Goal: Use online tool/utility: Utilize a website feature to perform a specific function

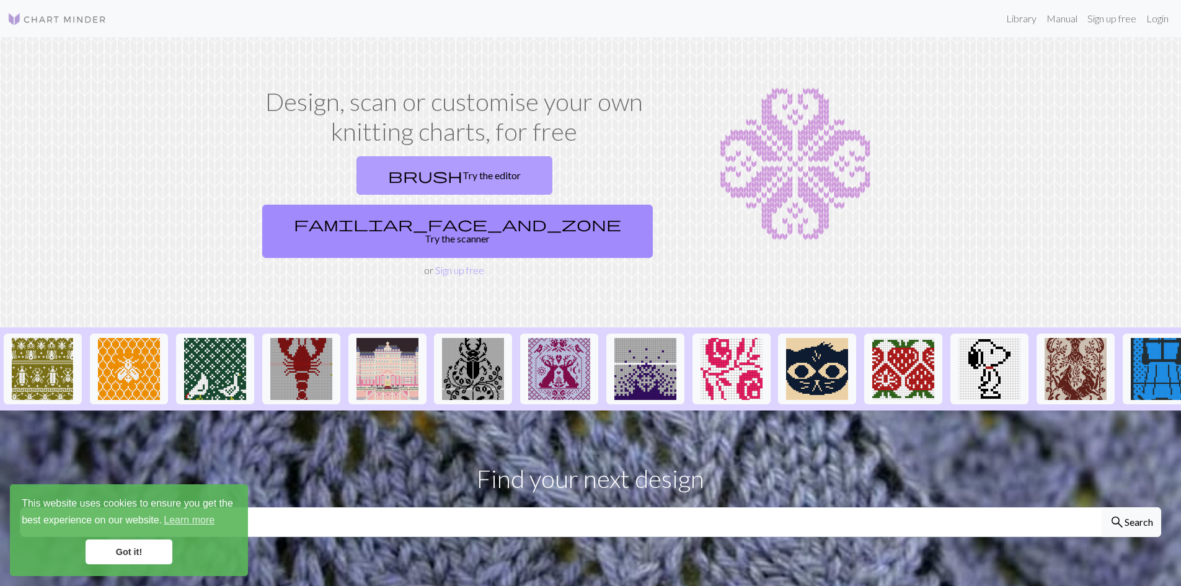
click at [386, 180] on link "brush Try the editor" at bounding box center [454, 175] width 196 height 38
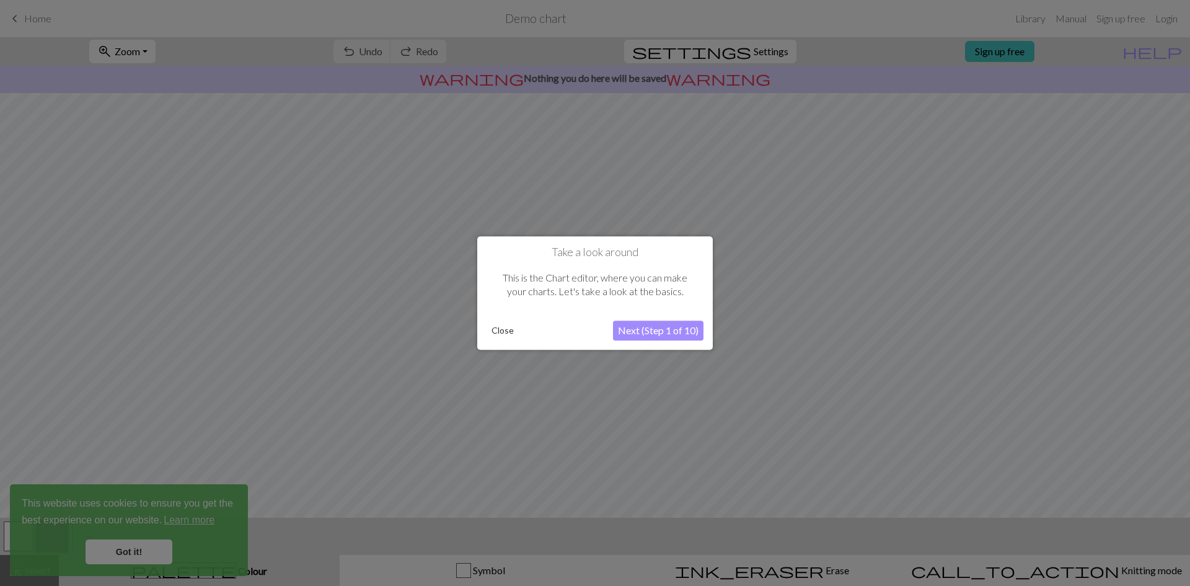
click at [660, 333] on button "Next (Step 1 of 10)" at bounding box center [658, 330] width 90 height 20
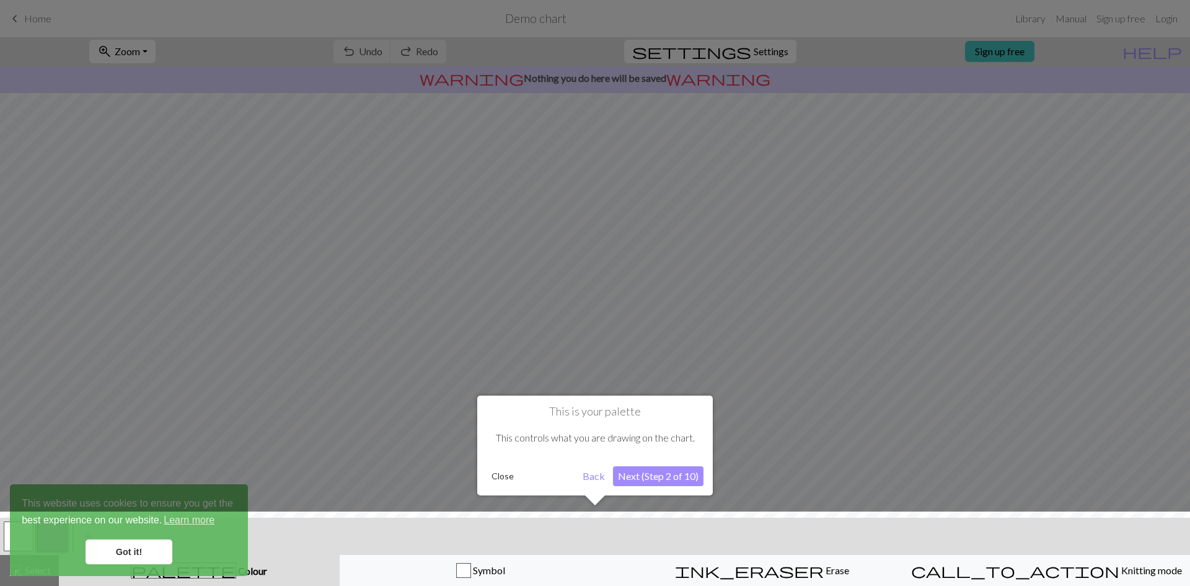
click at [666, 477] on button "Next (Step 2 of 10)" at bounding box center [658, 476] width 90 height 20
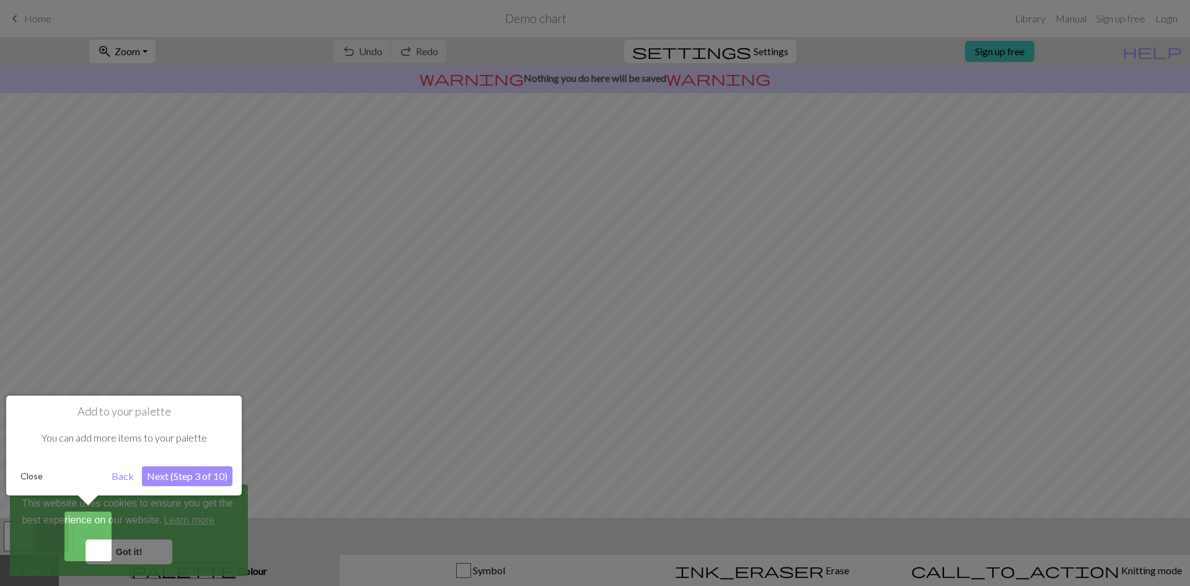
click at [215, 468] on button "Next (Step 3 of 10)" at bounding box center [187, 476] width 90 height 20
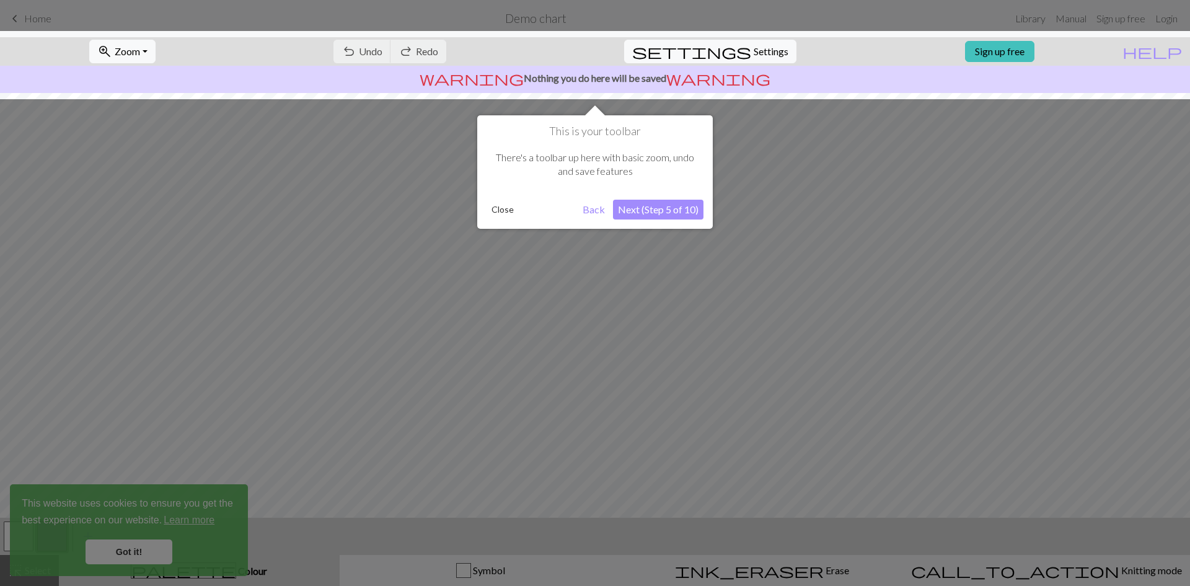
click at [670, 206] on button "Next (Step 5 of 10)" at bounding box center [658, 210] width 90 height 20
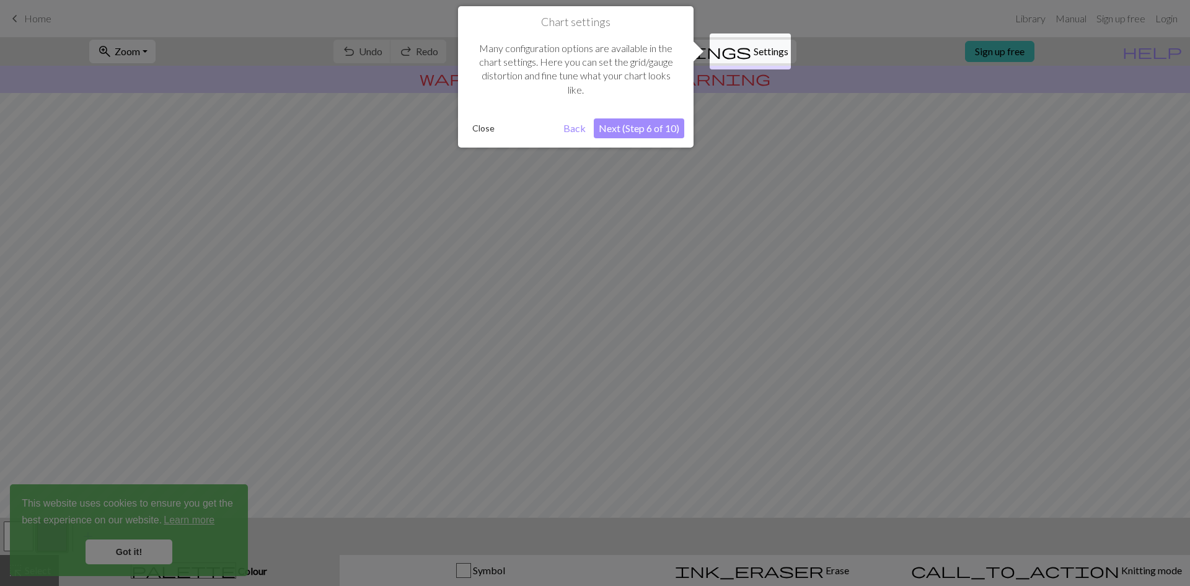
click at [638, 126] on button "Next (Step 6 of 10)" at bounding box center [639, 128] width 90 height 20
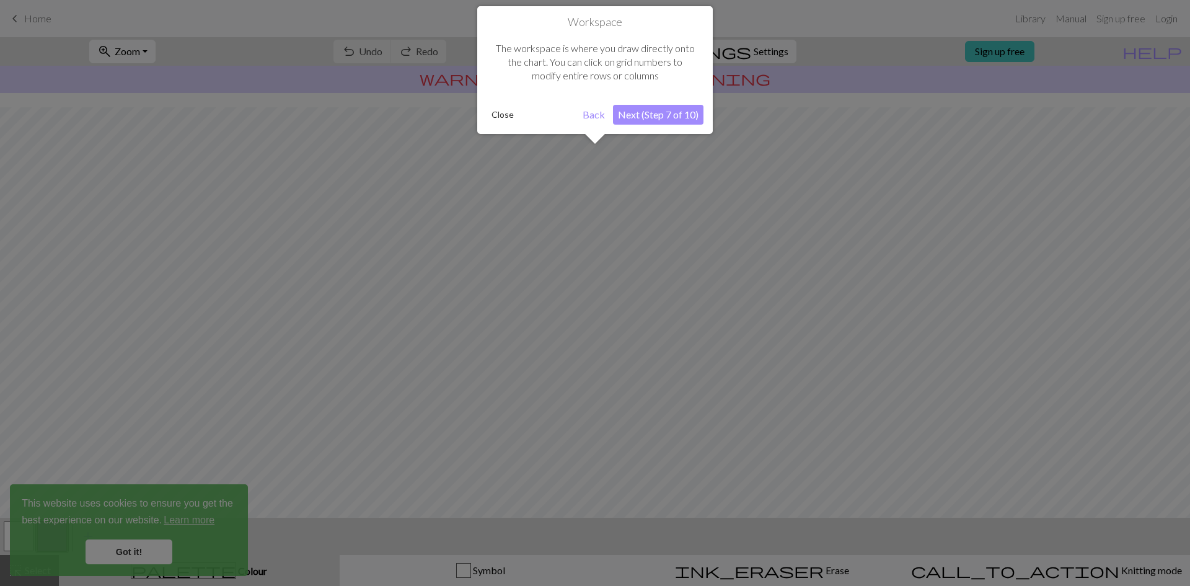
scroll to position [37, 0]
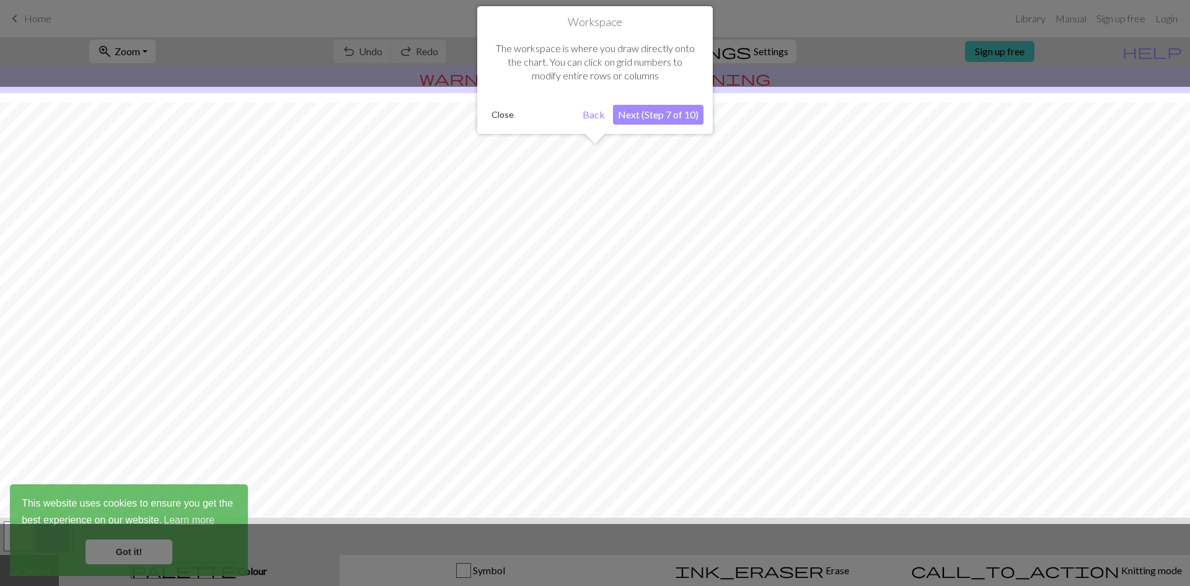
click at [648, 114] on button "Next (Step 7 of 10)" at bounding box center [658, 115] width 90 height 20
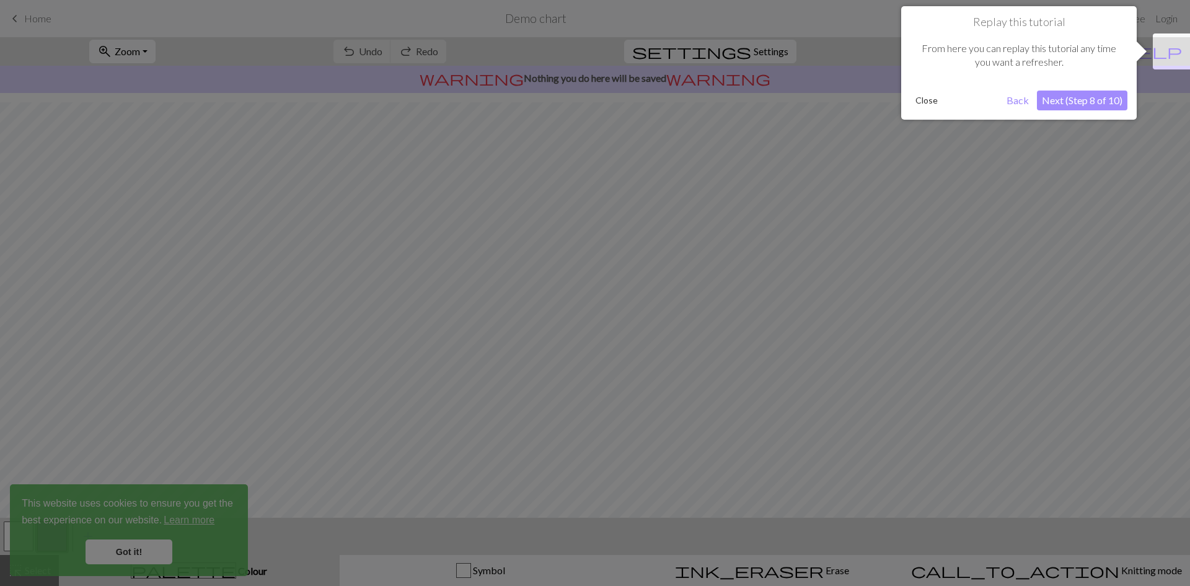
click at [1106, 100] on button "Next (Step 8 of 10)" at bounding box center [1082, 100] width 90 height 20
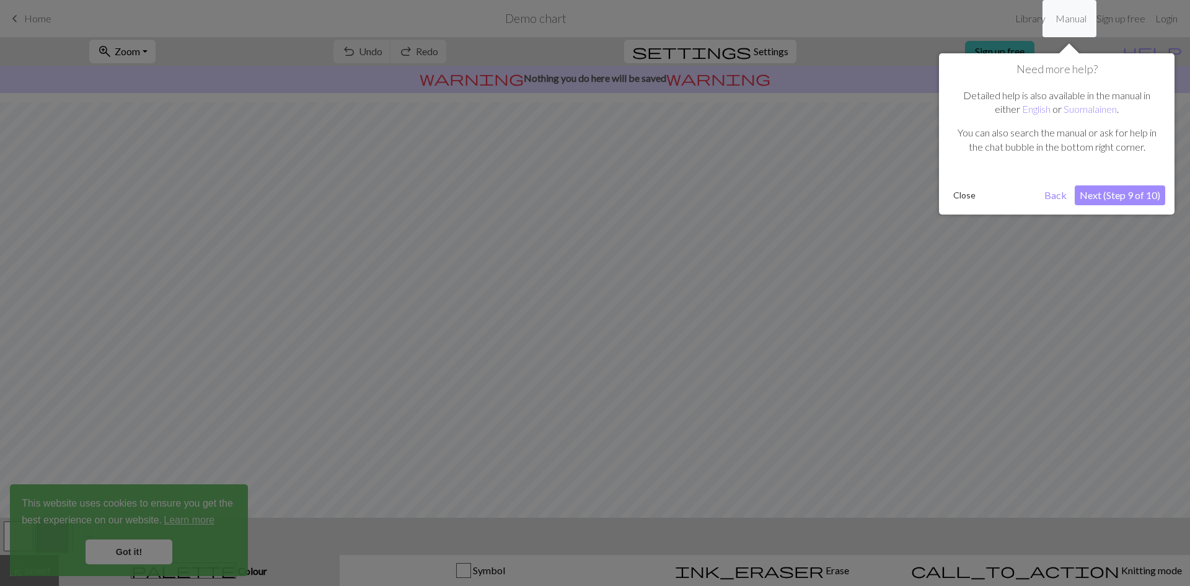
click at [1115, 195] on button "Next (Step 9 of 10)" at bounding box center [1120, 195] width 90 height 20
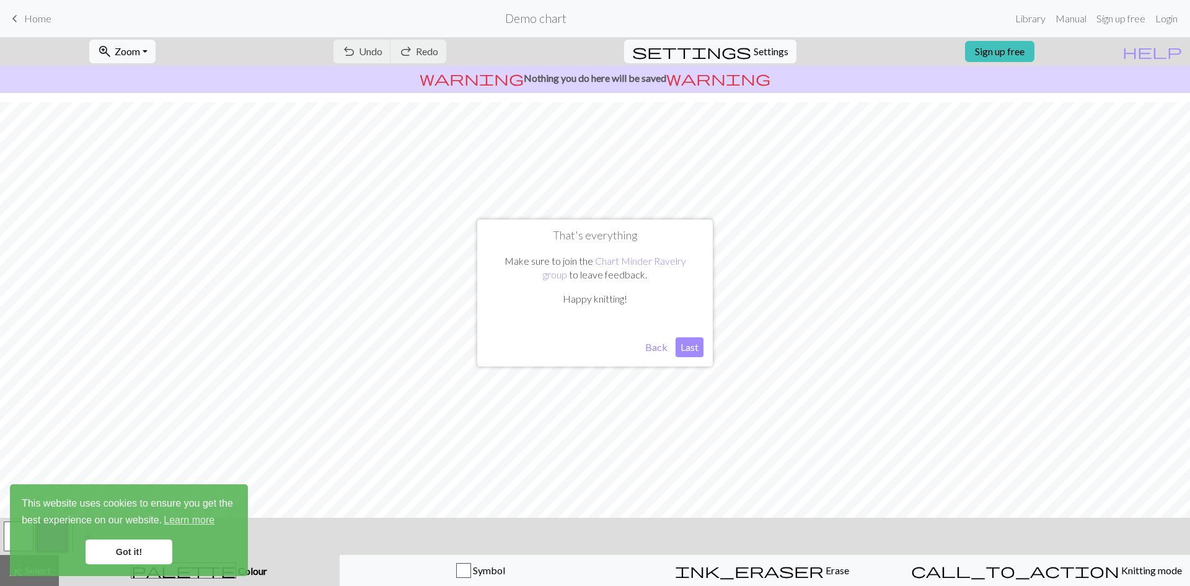
click at [682, 347] on button "Last" at bounding box center [689, 347] width 28 height 20
